Goal: Register for event/course

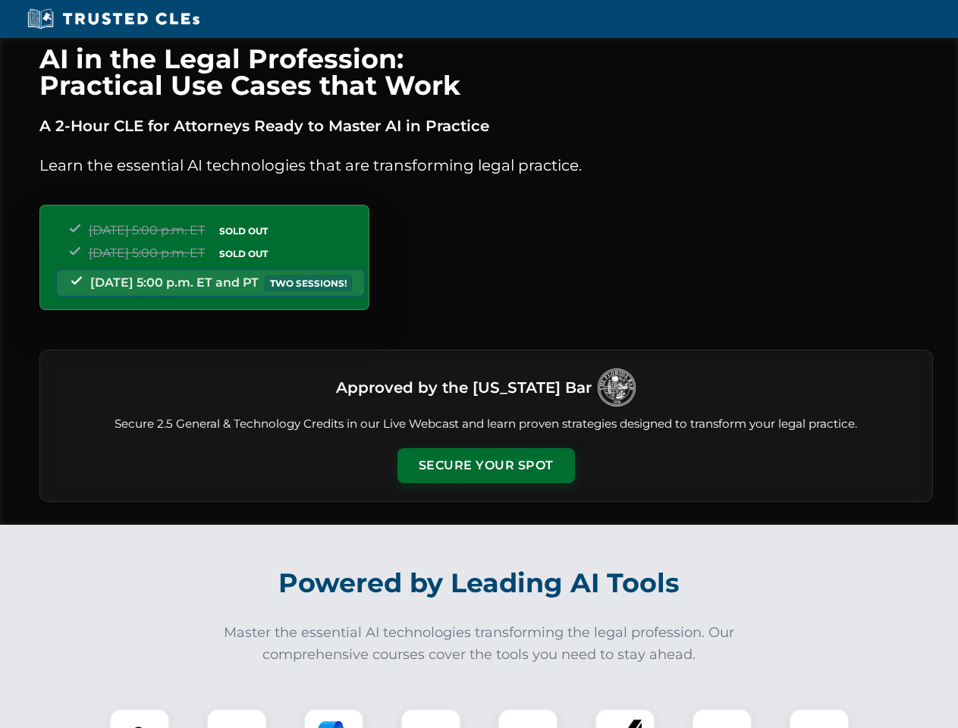
click at [485, 466] on button "Secure Your Spot" at bounding box center [485, 465] width 177 height 35
click at [140, 718] on img at bounding box center [140, 739] width 44 height 44
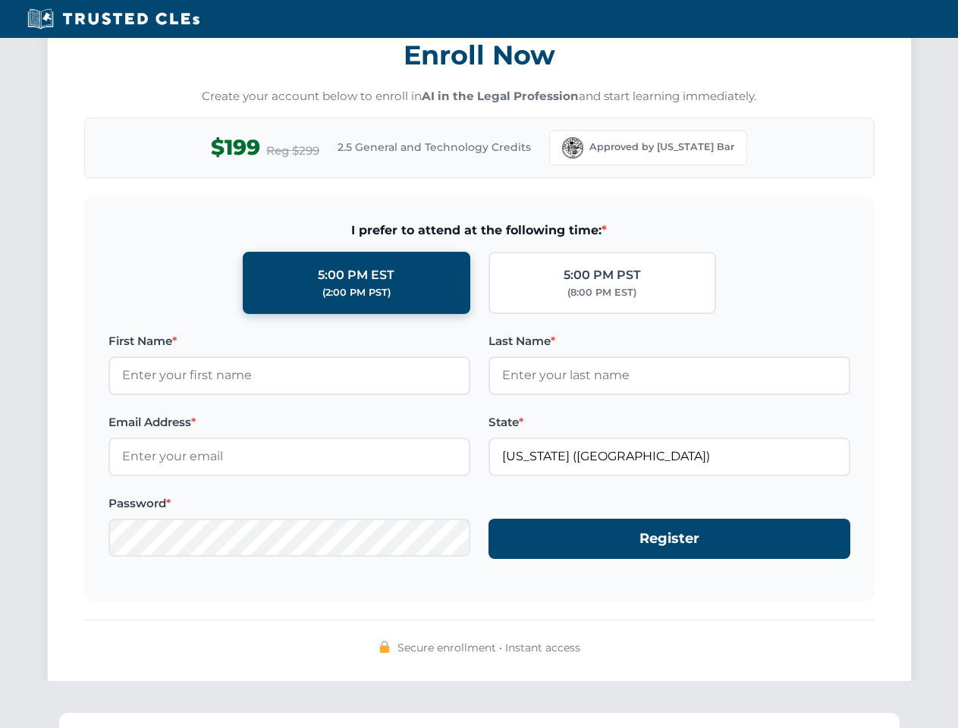
scroll to position [1489, 0]
